Goal: Navigation & Orientation: Find specific page/section

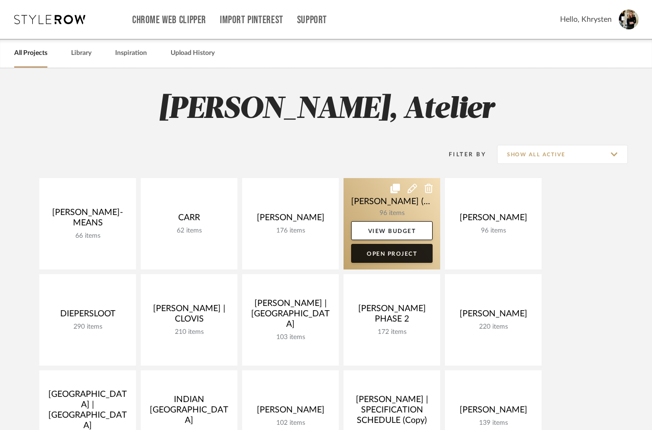
click at [390, 252] on link "Open Project" at bounding box center [391, 253] width 81 height 19
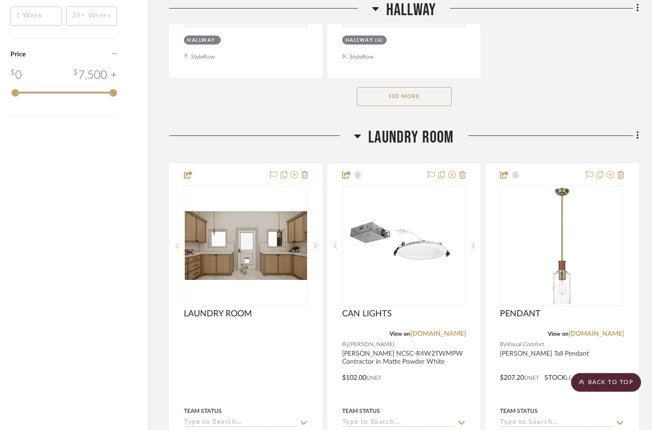
click at [387, 101] on button "See More" at bounding box center [404, 97] width 95 height 19
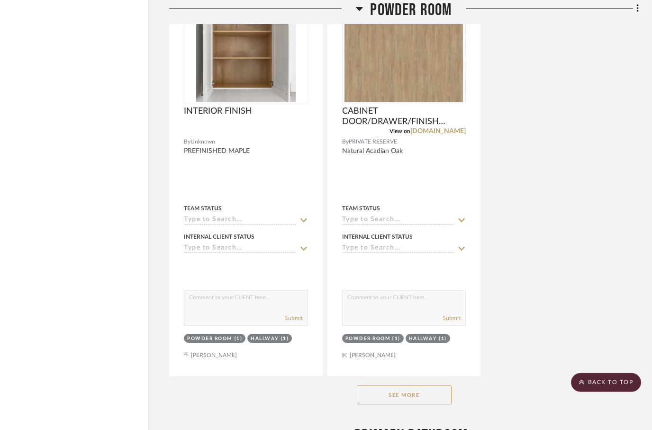
click at [382, 398] on button "See More" at bounding box center [404, 395] width 95 height 19
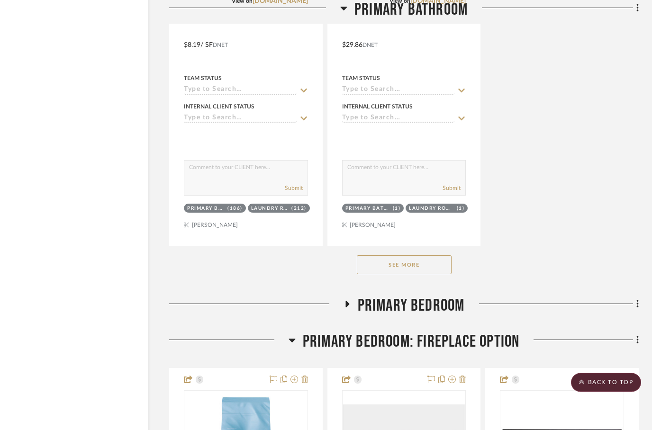
scroll to position [7418, 30]
click at [382, 266] on button "See More" at bounding box center [404, 264] width 95 height 19
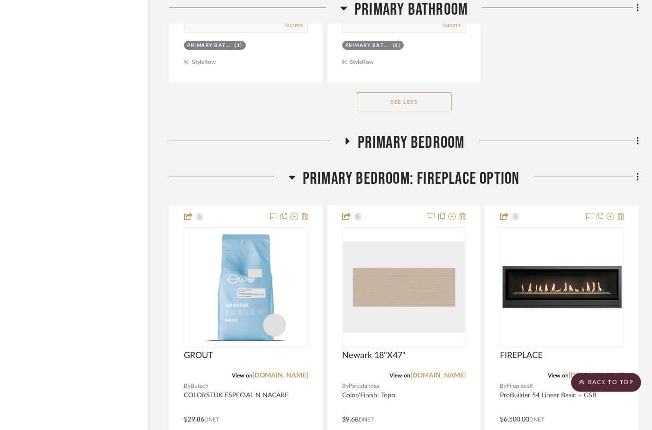
scroll to position [12623, 30]
click at [352, 137] on h3 "Primary Bedroom" at bounding box center [403, 143] width 121 height 20
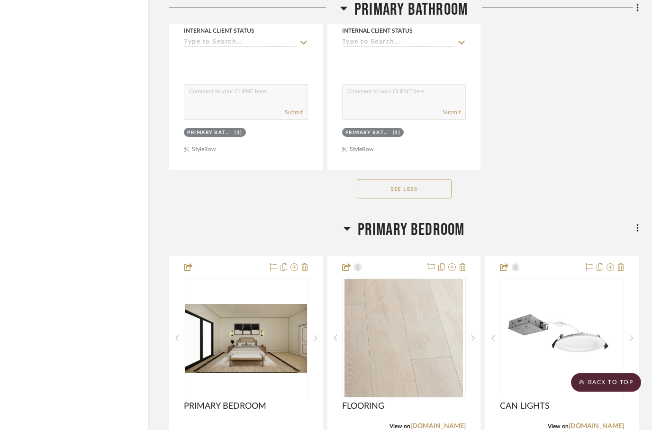
scroll to position [12535, 30]
click at [350, 240] on h3 "Primary Bedroom" at bounding box center [403, 230] width 121 height 20
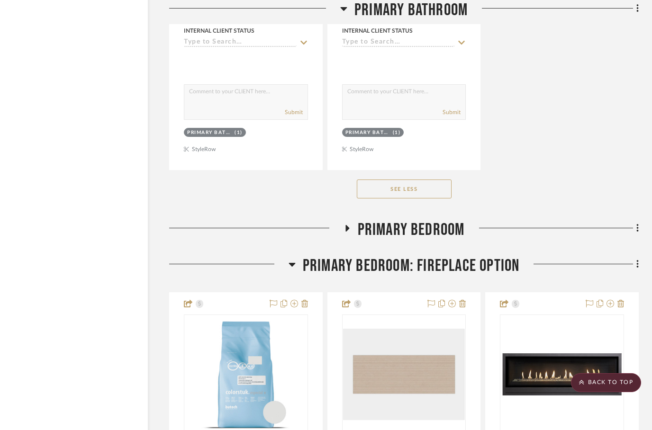
click at [298, 266] on h3 "Primary Bedroom: Fireplace Option" at bounding box center [403, 266] width 231 height 20
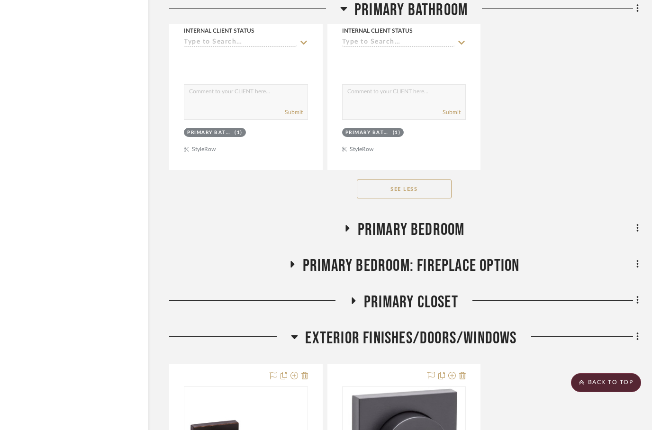
click at [355, 304] on icon at bounding box center [353, 300] width 11 height 7
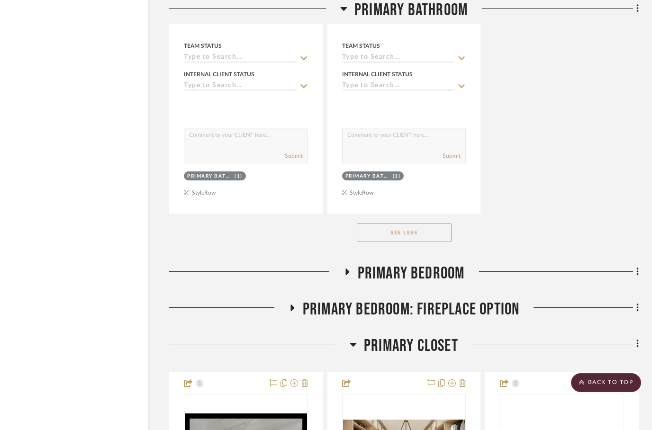
scroll to position [12479, 30]
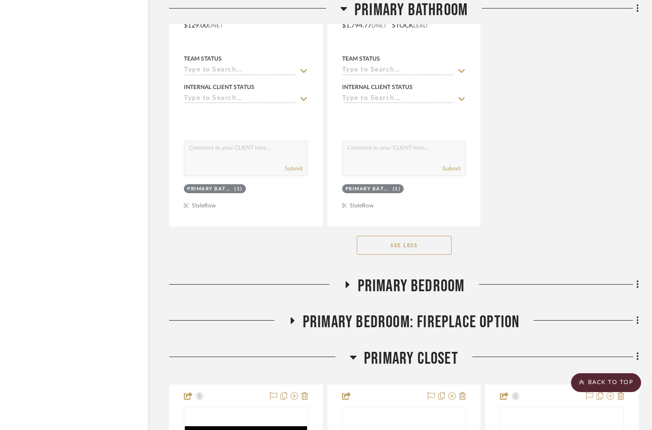
click at [293, 319] on icon at bounding box center [291, 320] width 11 height 7
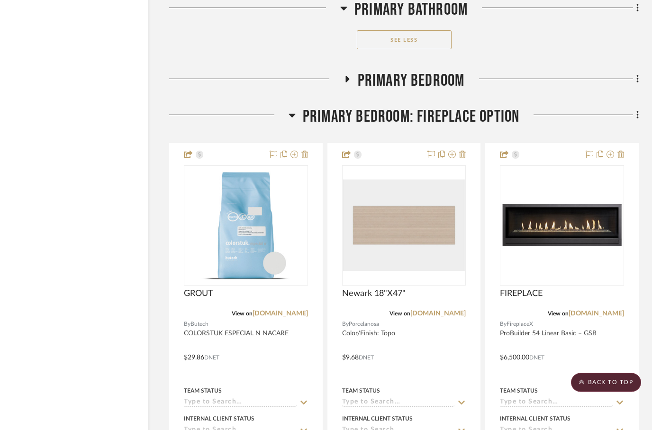
scroll to position [12685, 30]
